Goal: Use online tool/utility: Utilize a website feature to perform a specific function

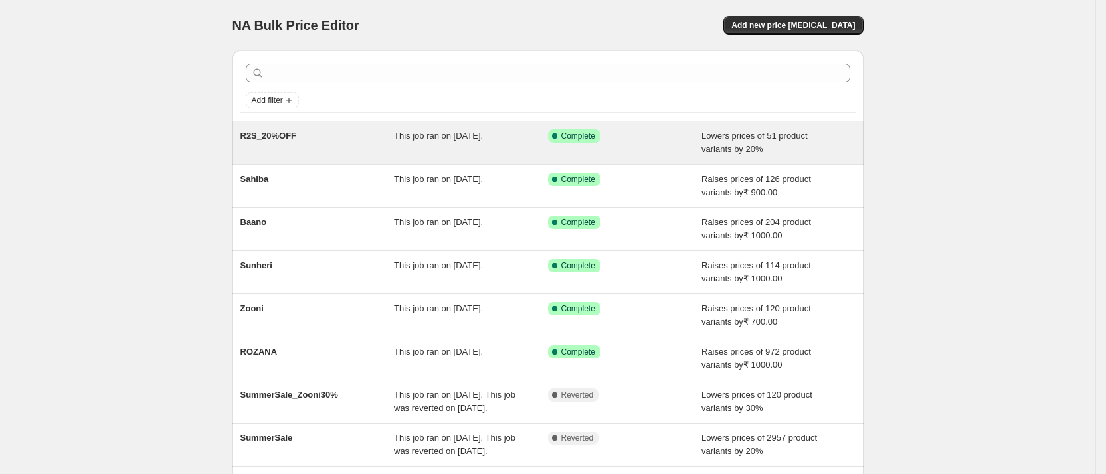
click at [346, 152] on div "R2S_20%OFF" at bounding box center [318, 143] width 154 height 27
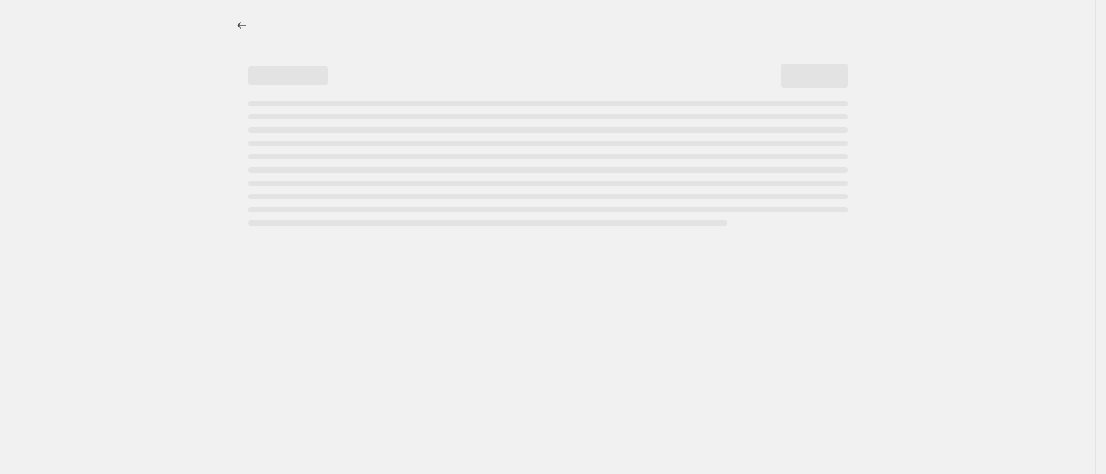
select select "percentage"
select select "collection"
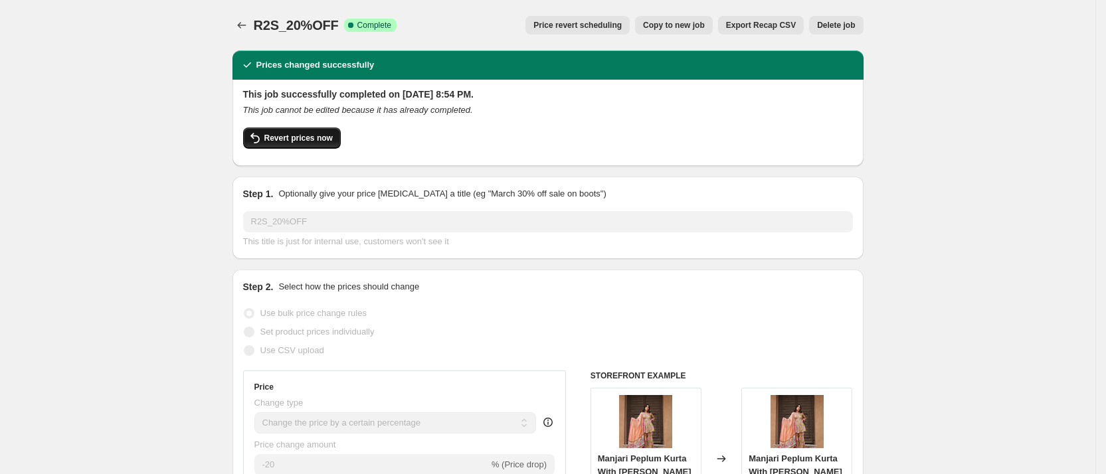
click at [326, 148] on button "Revert prices now" at bounding box center [292, 138] width 98 height 21
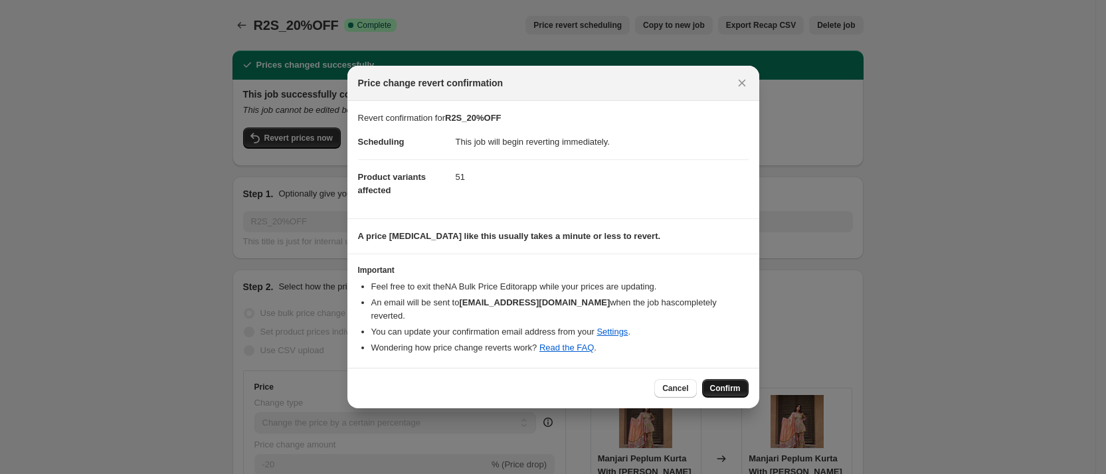
click at [729, 383] on span "Confirm" at bounding box center [725, 388] width 31 height 11
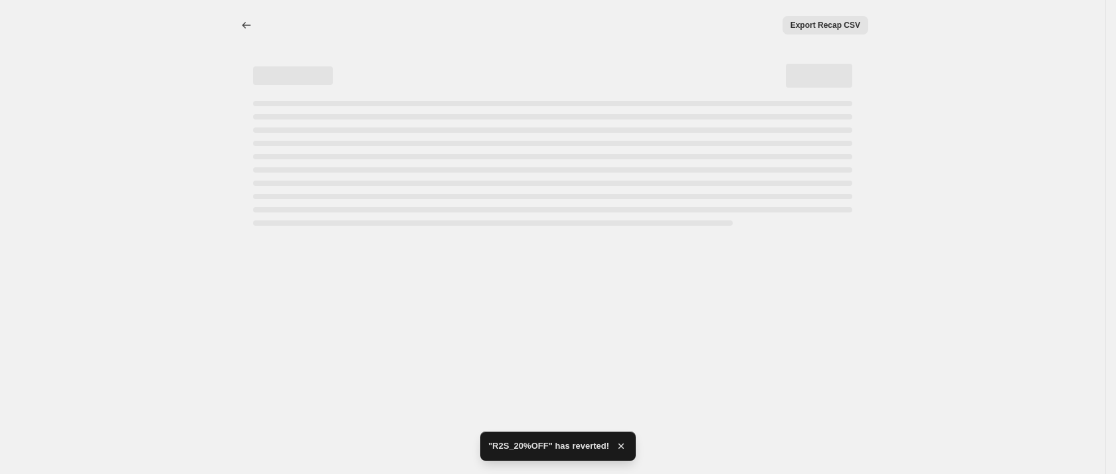
select select "percentage"
select select "collection"
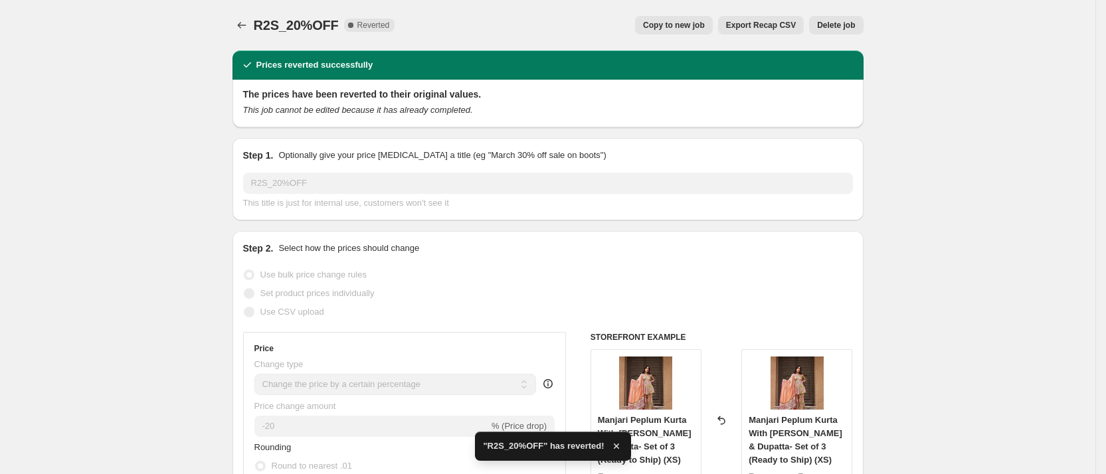
click at [669, 19] on button "Copy to new job" at bounding box center [674, 25] width 78 height 19
select select "percentage"
select select "collection"
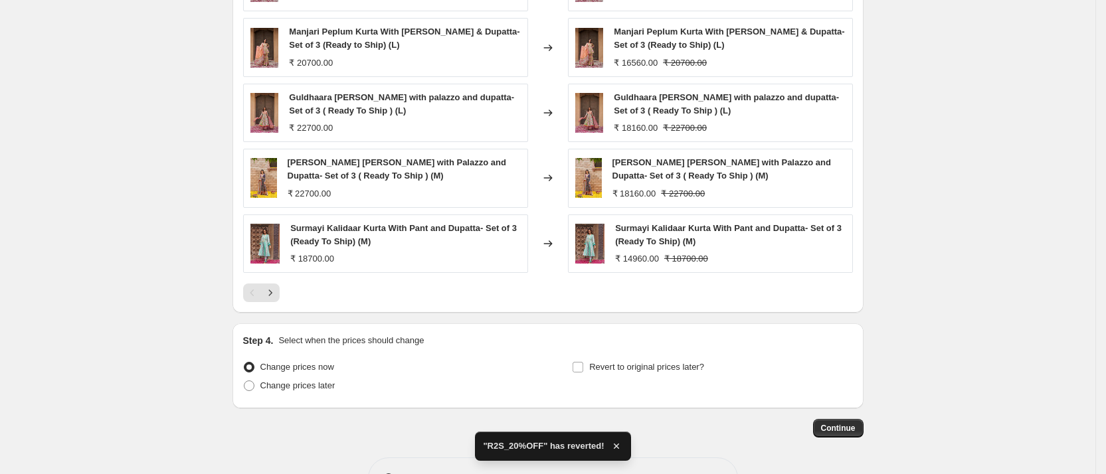
scroll to position [1025, 0]
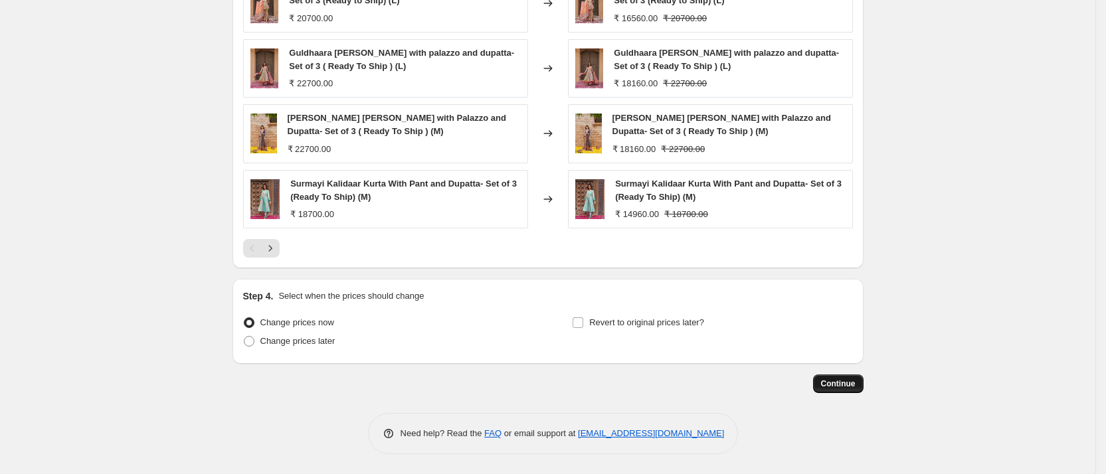
click at [850, 379] on span "Continue" at bounding box center [838, 384] width 35 height 11
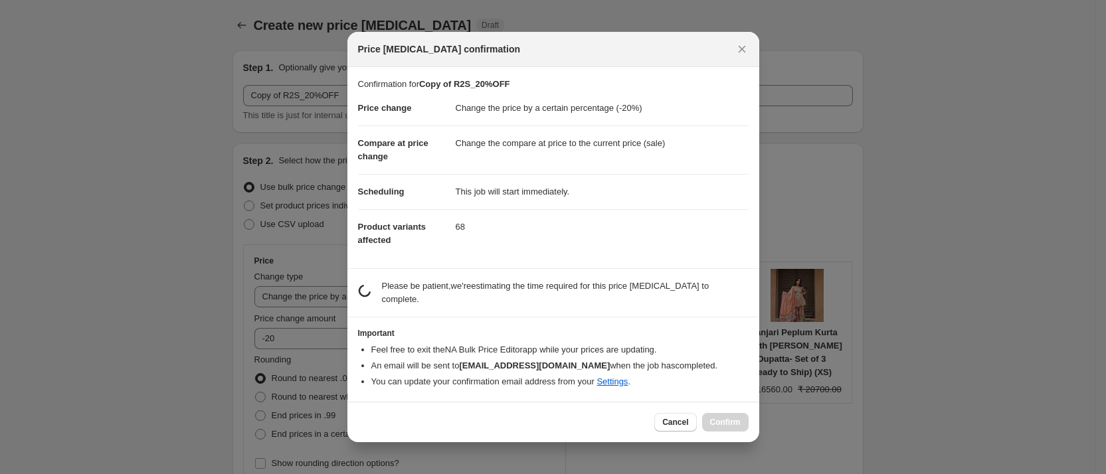
scroll to position [0, 0]
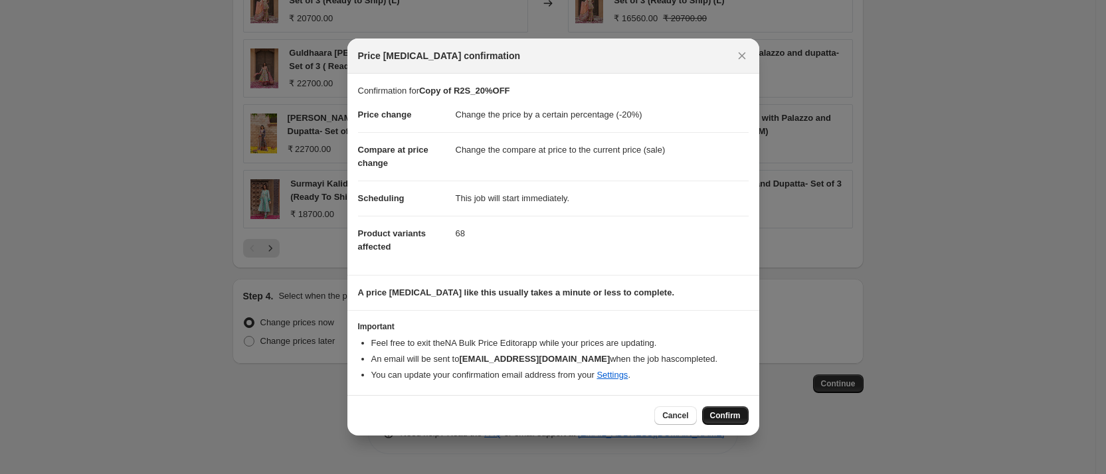
click at [716, 413] on span "Confirm" at bounding box center [725, 416] width 31 height 11
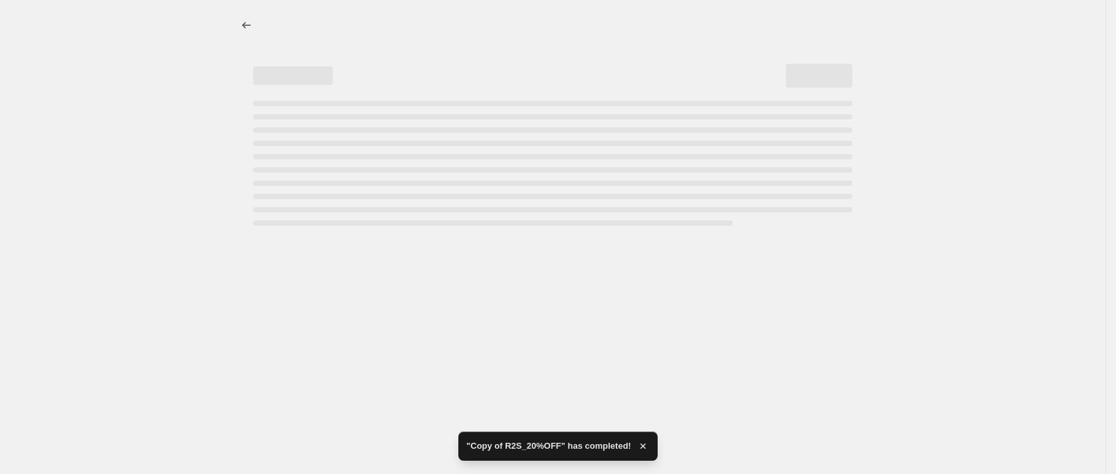
select select "percentage"
select select "collection"
